Goal: Task Accomplishment & Management: Manage account settings

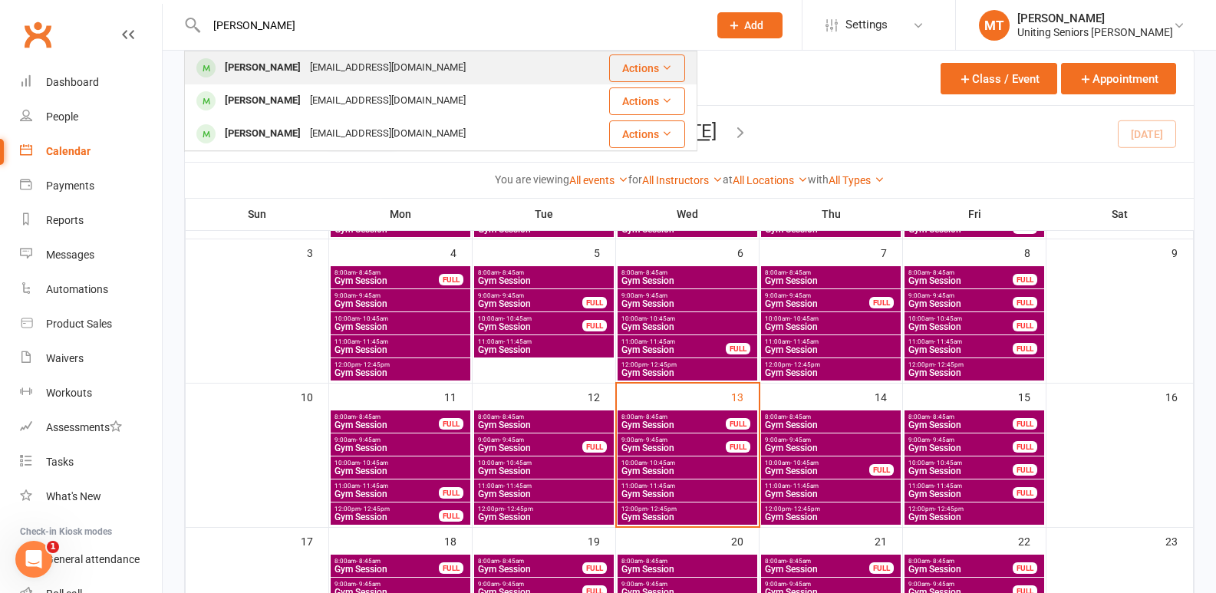
type input "[PERSON_NAME]"
click at [377, 56] on div "[PERSON_NAME] [EMAIL_ADDRESS][DOMAIN_NAME]" at bounding box center [381, 67] width 391 height 31
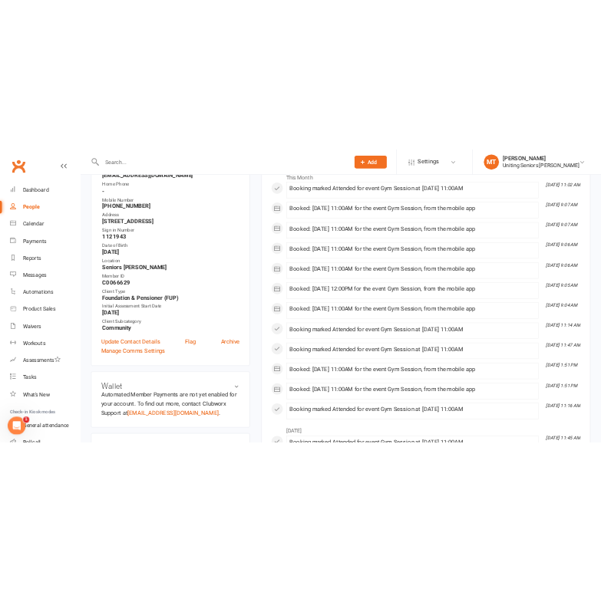
scroll to position [230, 0]
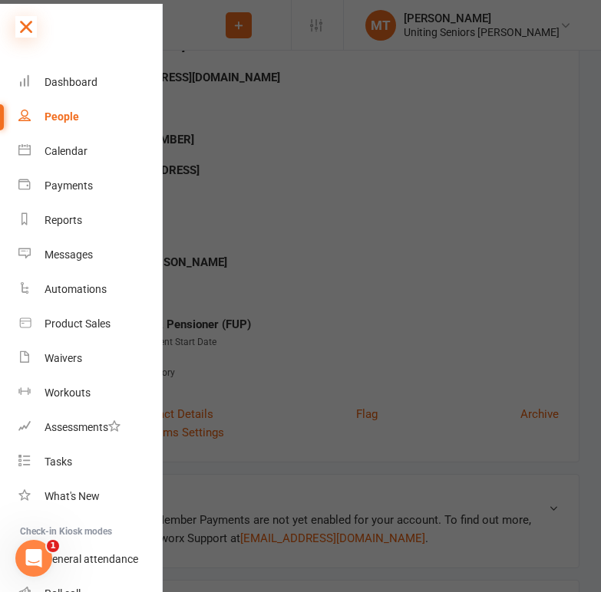
click at [34, 18] on icon at bounding box center [25, 26] width 21 height 21
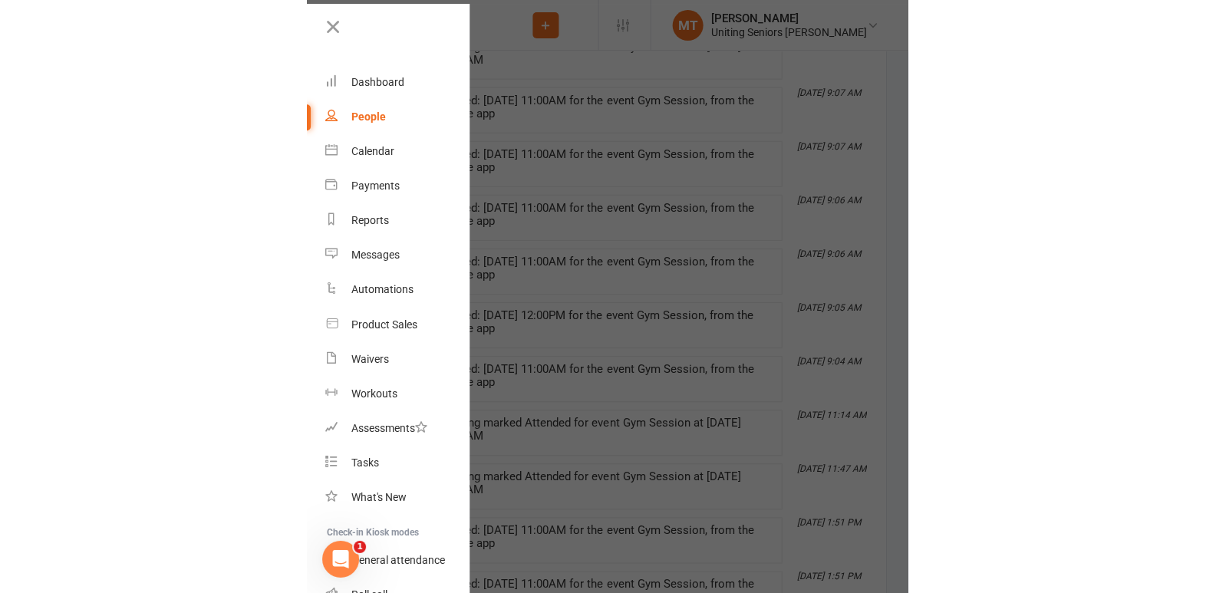
scroll to position [1337, 0]
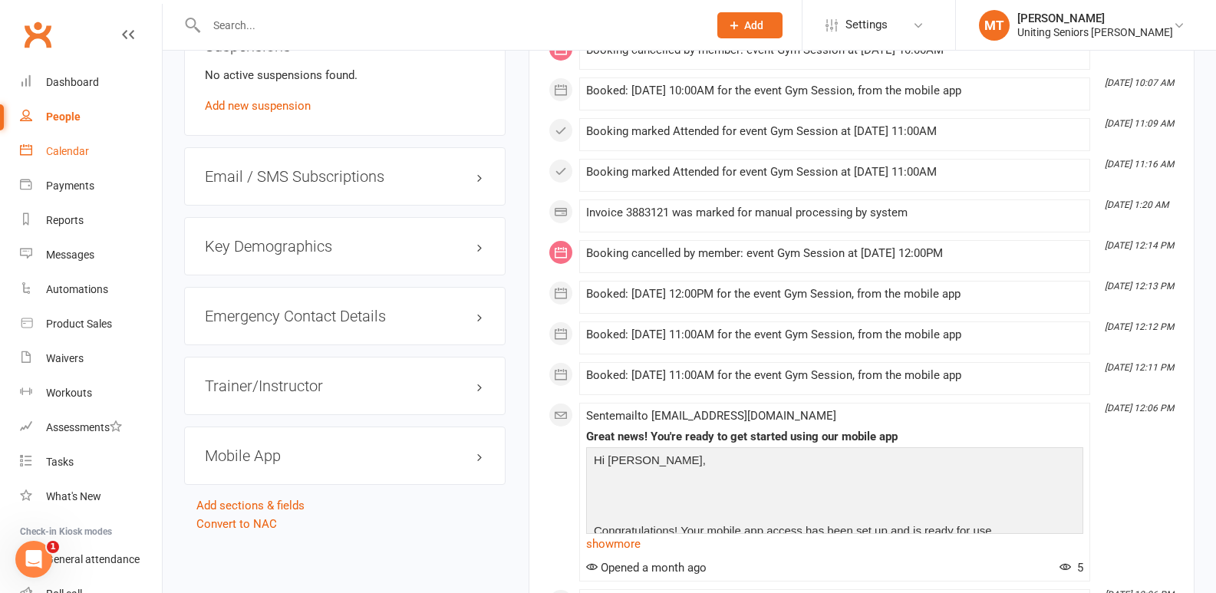
click at [72, 142] on link "Calendar" at bounding box center [91, 151] width 142 height 35
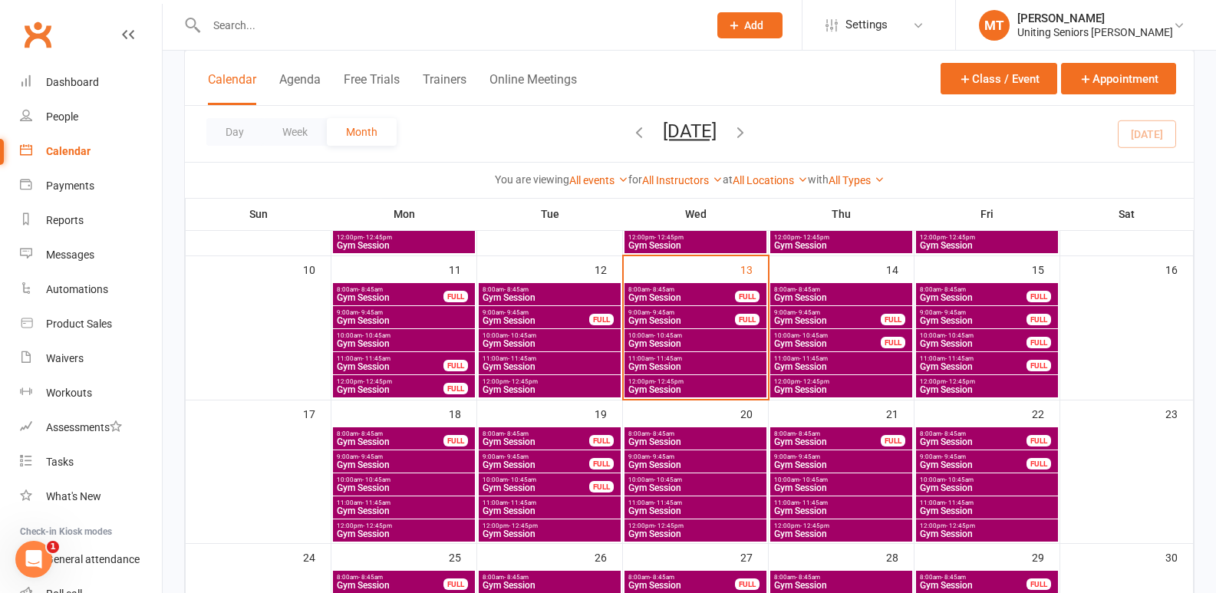
scroll to position [384, 0]
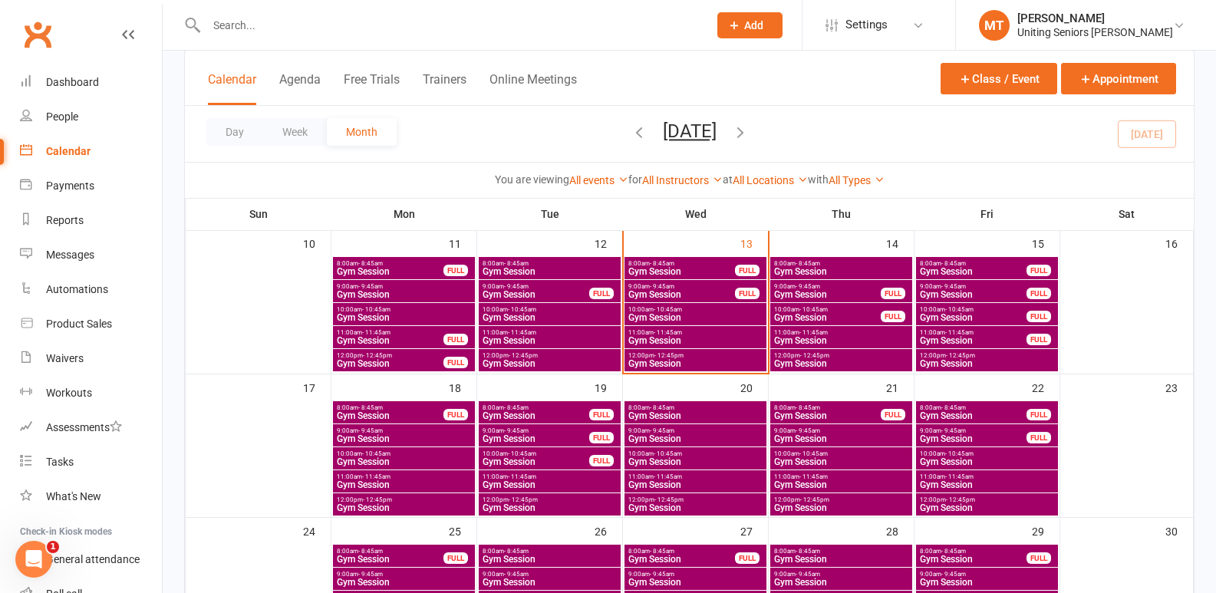
click at [528, 459] on span "Gym Session" at bounding box center [536, 461] width 108 height 9
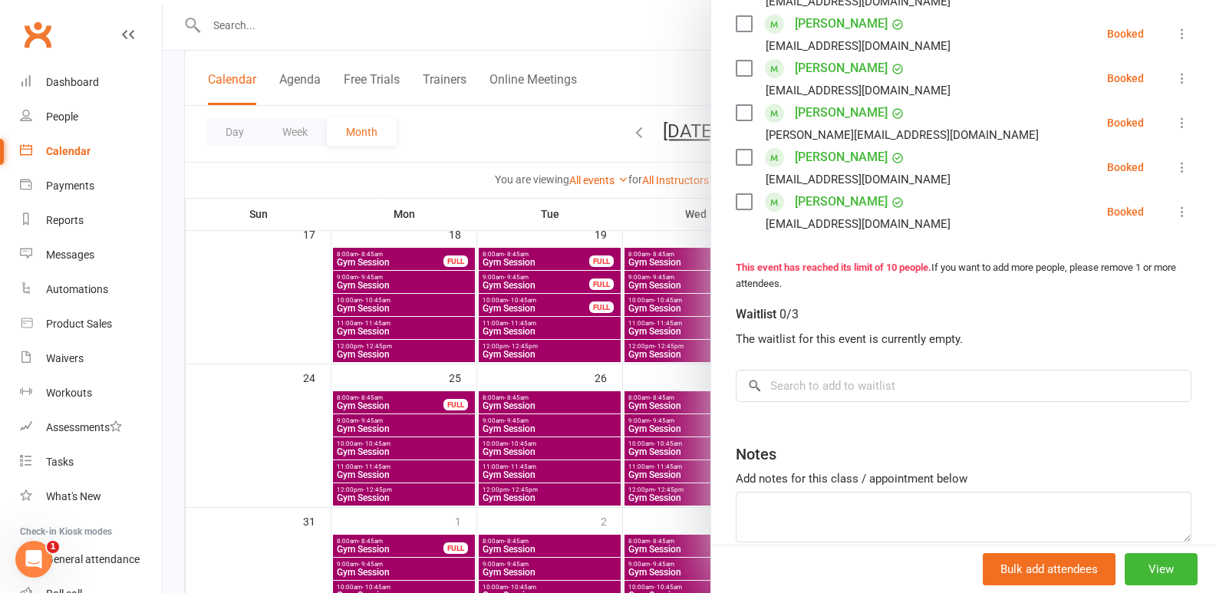
scroll to position [537, 0]
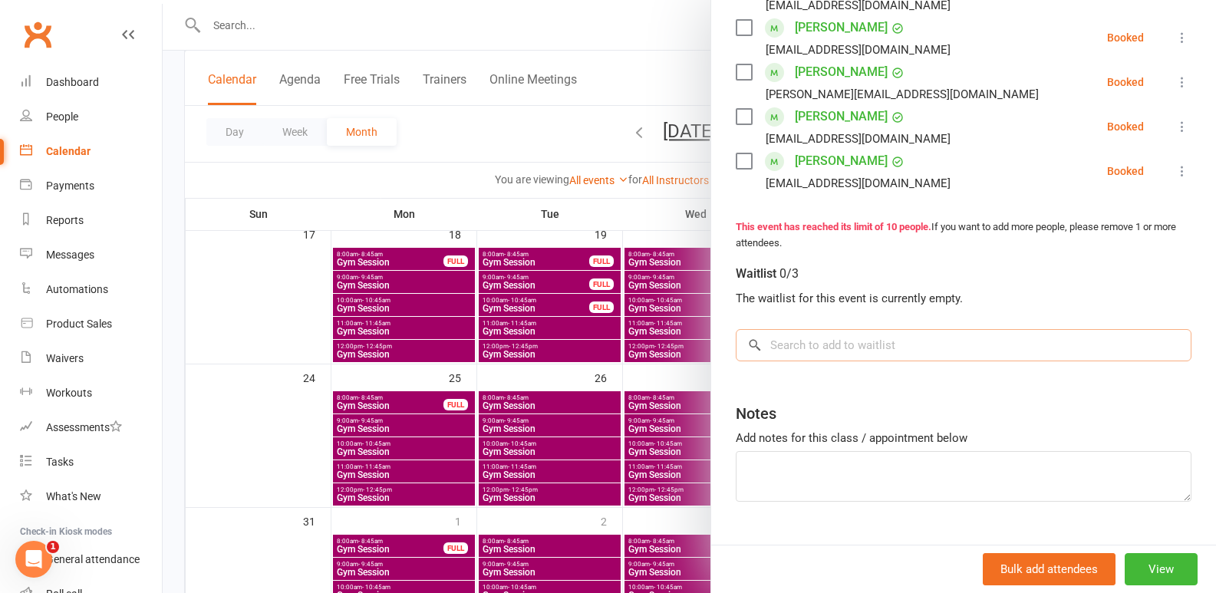
click at [860, 348] on input "search" at bounding box center [964, 345] width 456 height 32
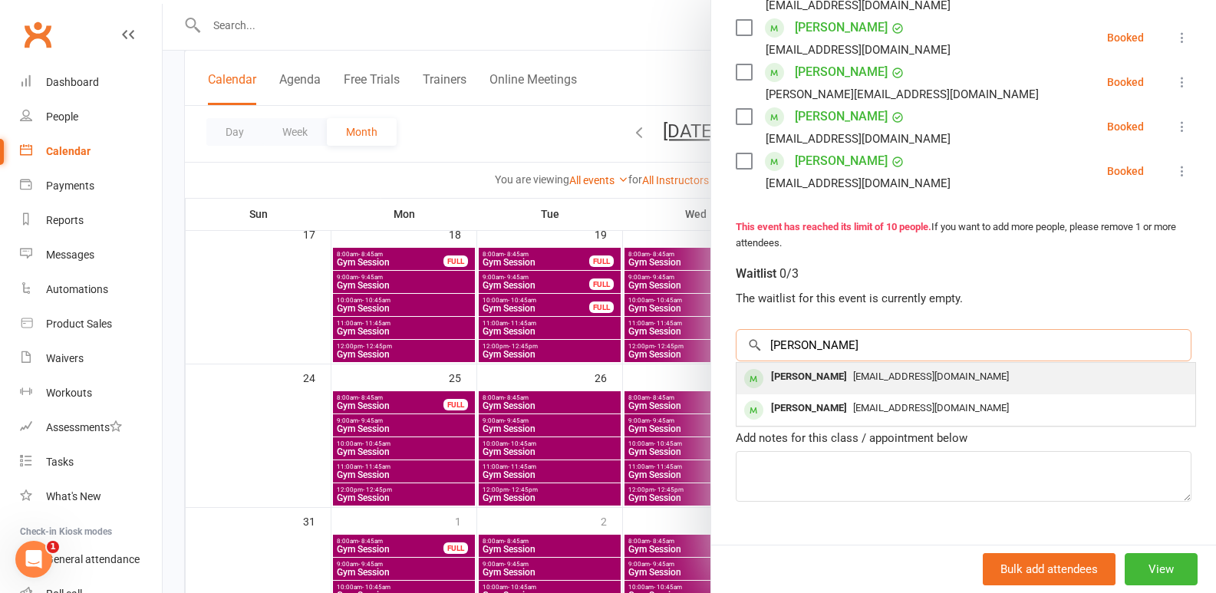
type input "[PERSON_NAME]"
click at [836, 381] on div "[PERSON_NAME]" at bounding box center [809, 377] width 88 height 22
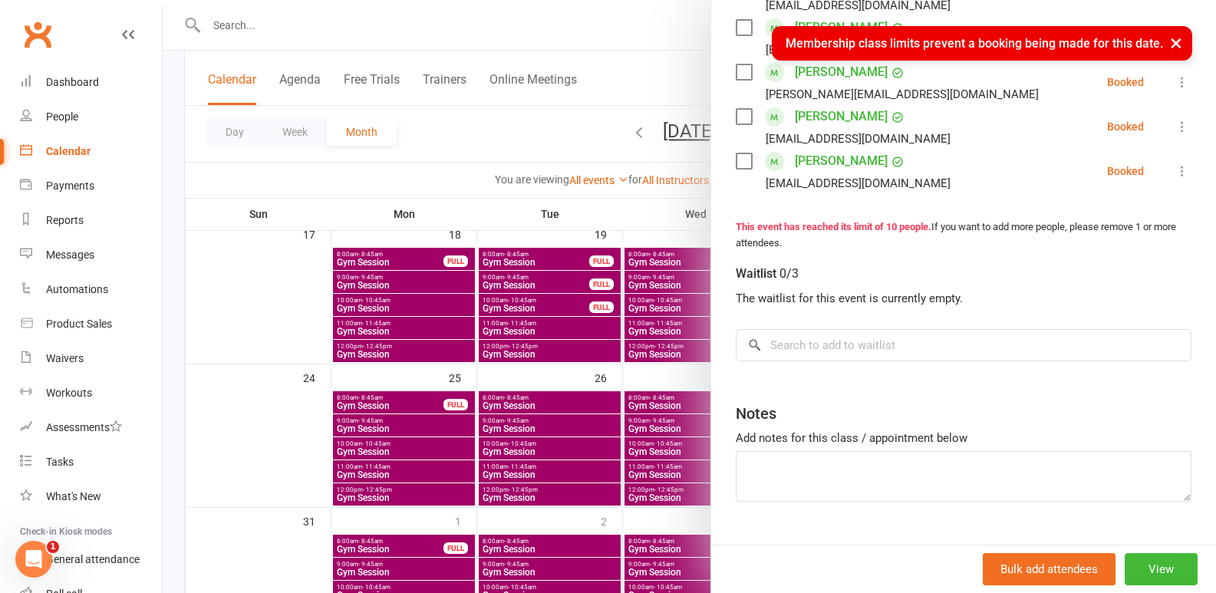
click at [474, 375] on div at bounding box center [689, 296] width 1053 height 593
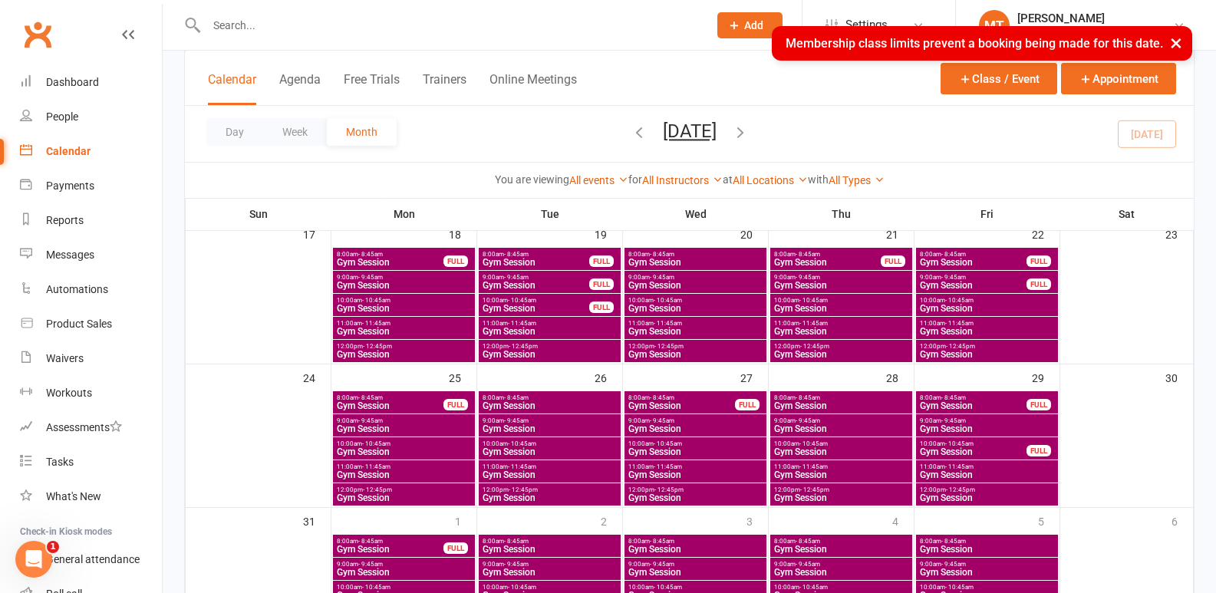
click at [571, 325] on span "11:00am - 11:45am" at bounding box center [550, 323] width 136 height 7
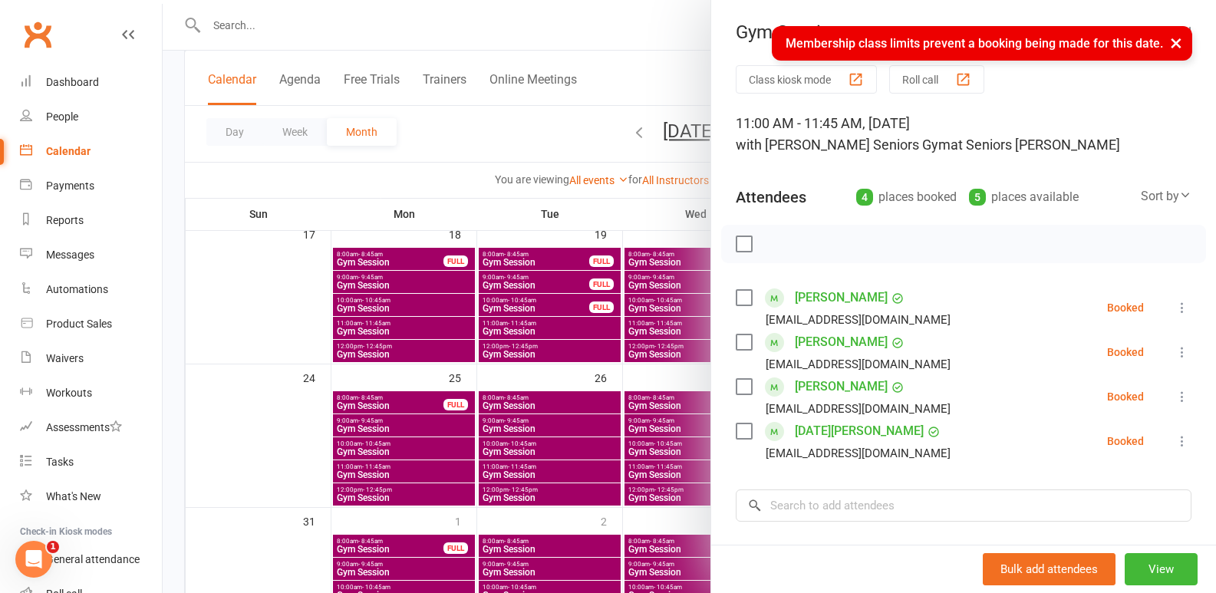
click at [1175, 351] on icon at bounding box center [1182, 352] width 15 height 15
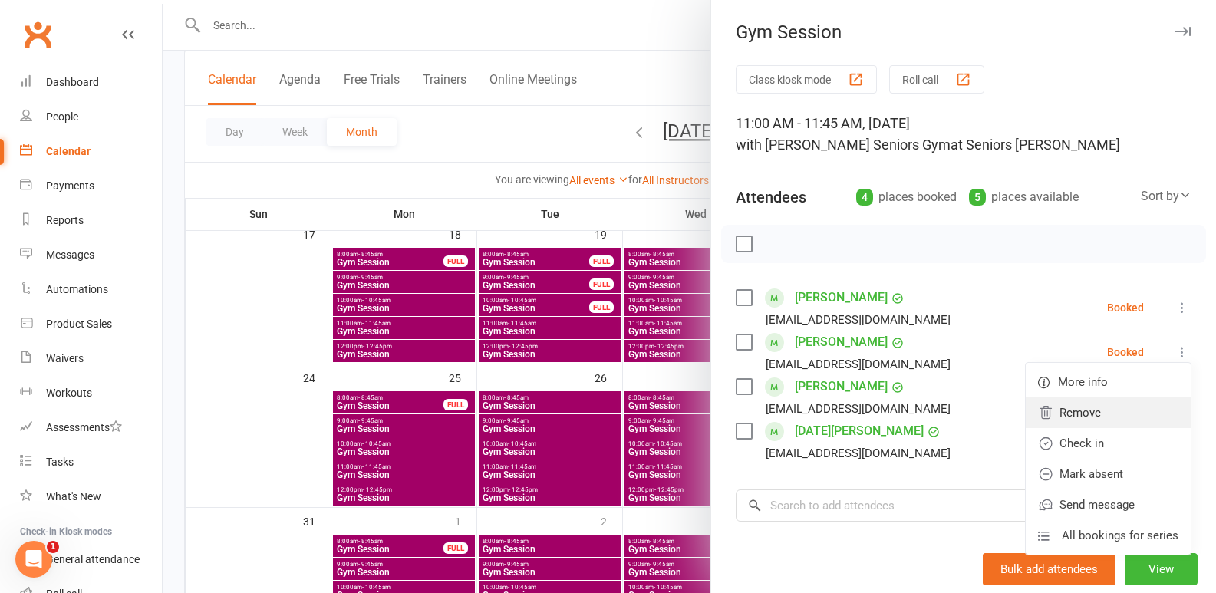
click at [1040, 413] on link "Remove" at bounding box center [1108, 412] width 165 height 31
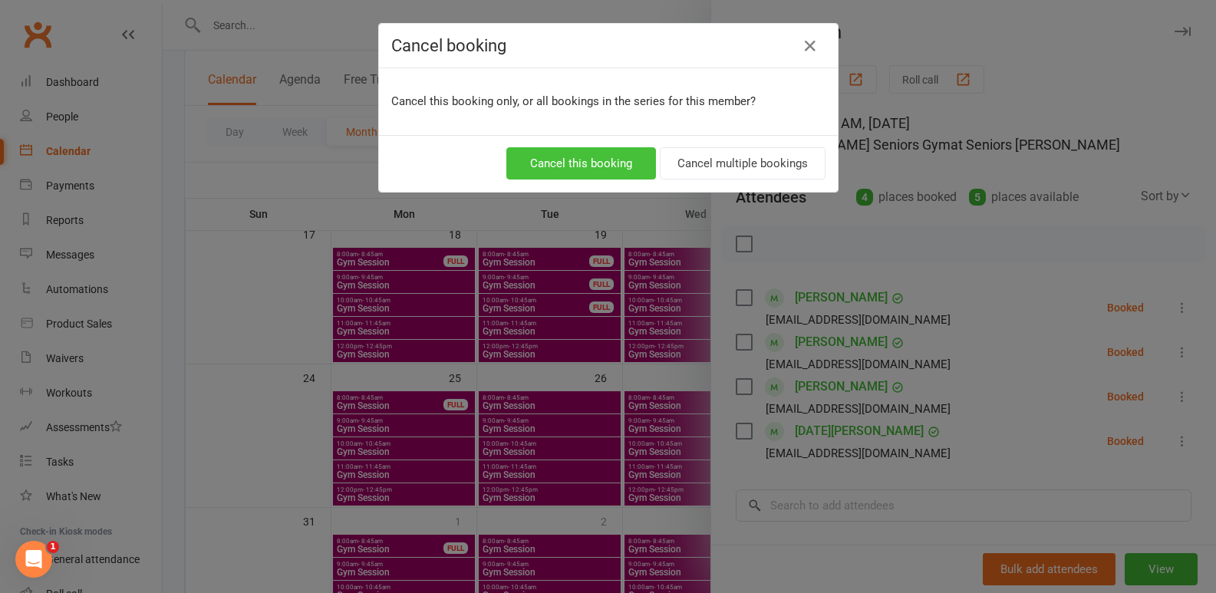
click at [591, 165] on button "Cancel this booking" at bounding box center [581, 163] width 150 height 32
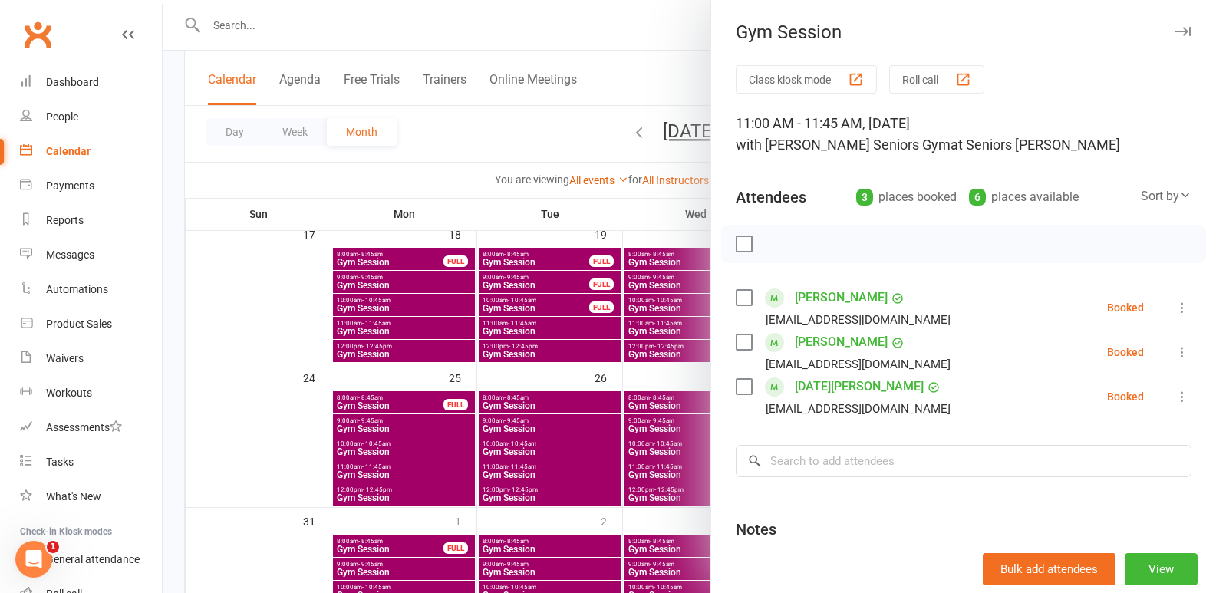
click at [579, 322] on div at bounding box center [689, 296] width 1053 height 593
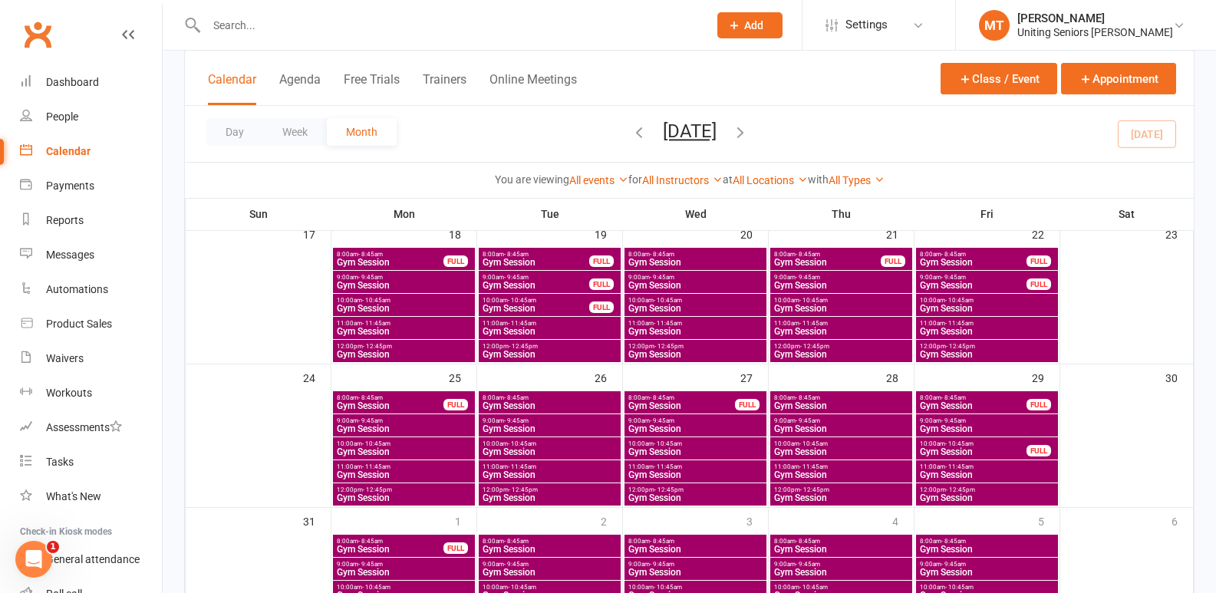
scroll to position [460, 0]
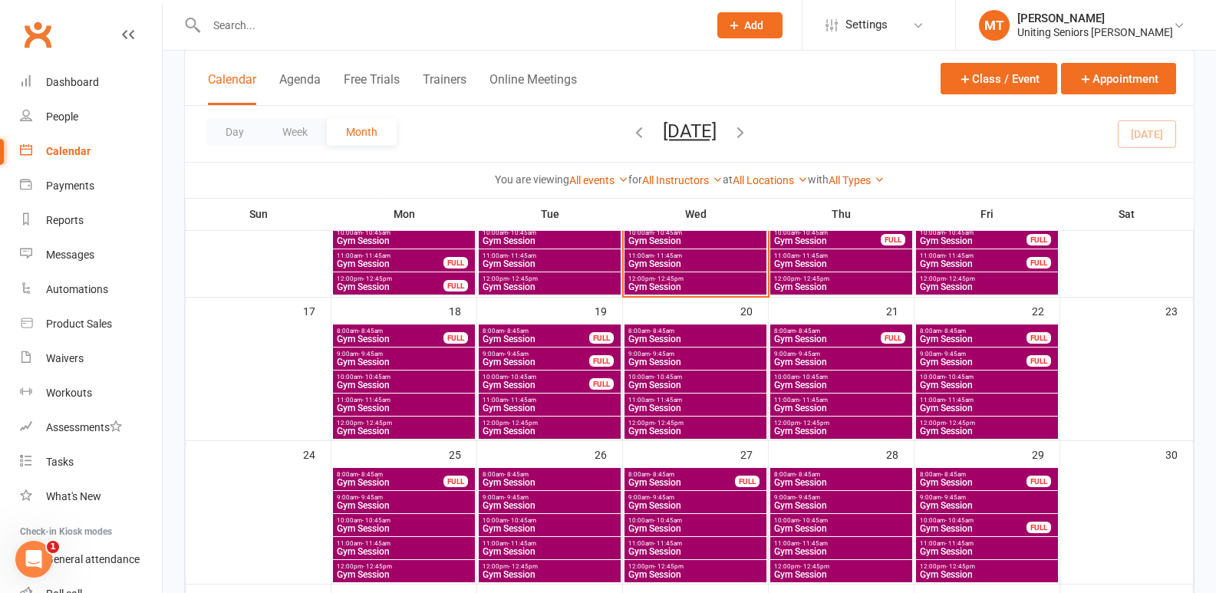
click at [536, 381] on span "Gym Session" at bounding box center [536, 385] width 108 height 9
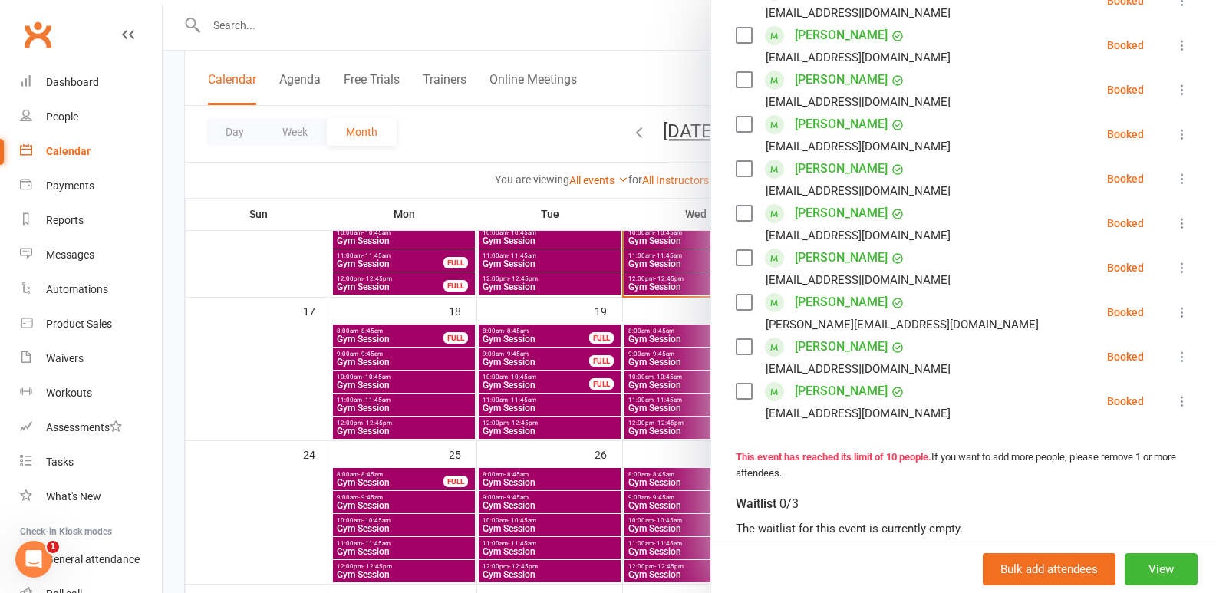
scroll to position [384, 0]
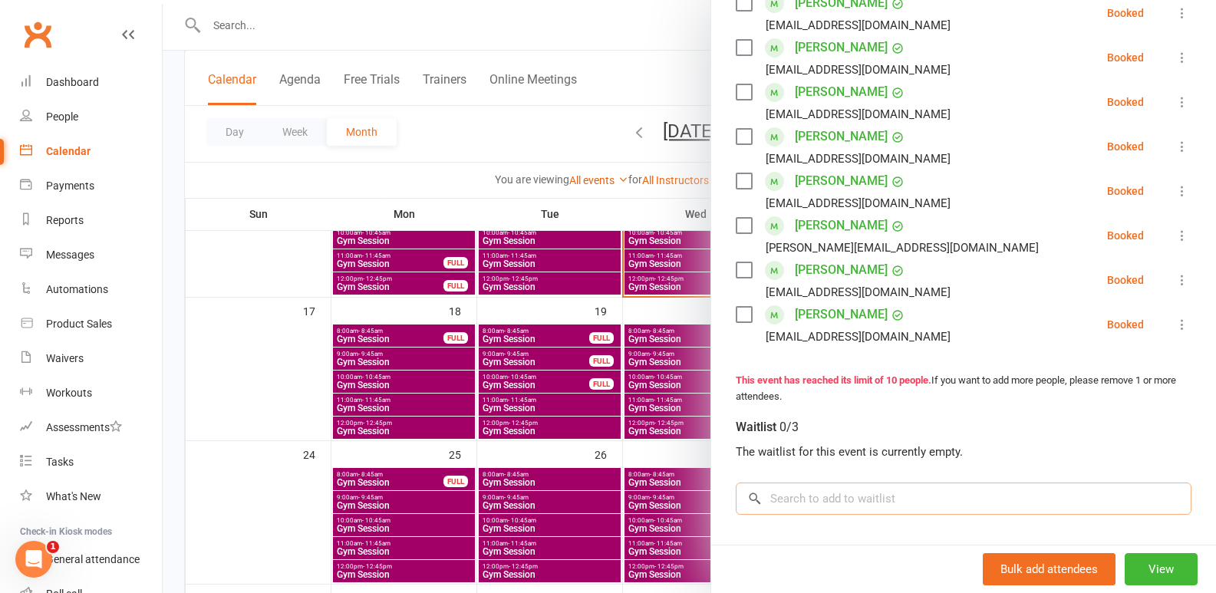
click at [800, 494] on input "search" at bounding box center [964, 499] width 456 height 32
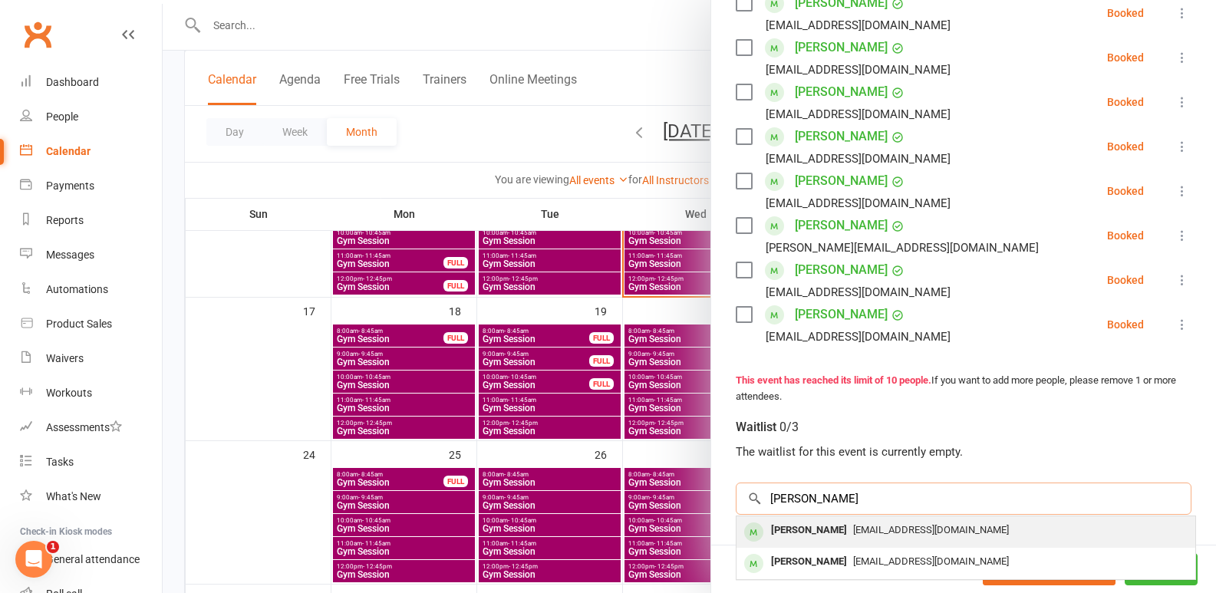
type input "[PERSON_NAME]"
click at [816, 529] on div "[PERSON_NAME]" at bounding box center [809, 530] width 88 height 22
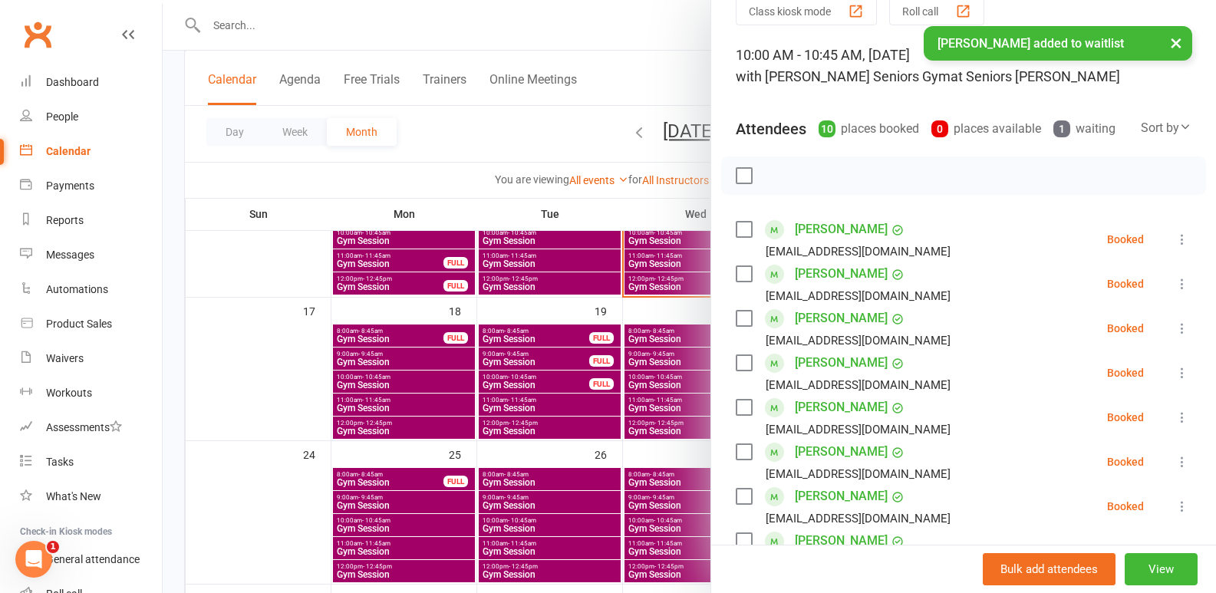
scroll to position [20, 0]
